Goal: Navigation & Orientation: Find specific page/section

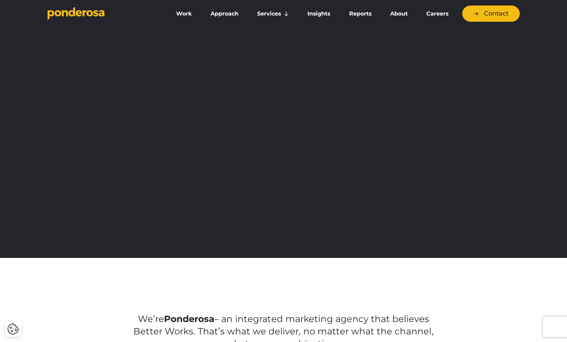
click at [184, 16] on link "Work" at bounding box center [184, 14] width 32 height 14
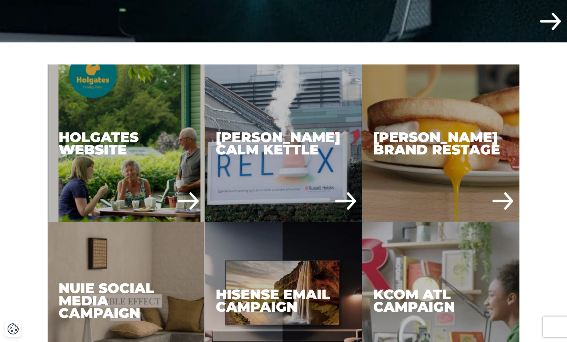
scroll to position [324, 0]
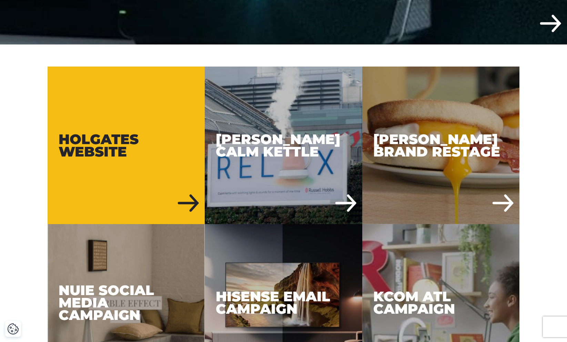
click at [151, 187] on div "Holgates Website" at bounding box center [127, 146] width 158 height 158
